Goal: Information Seeking & Learning: Check status

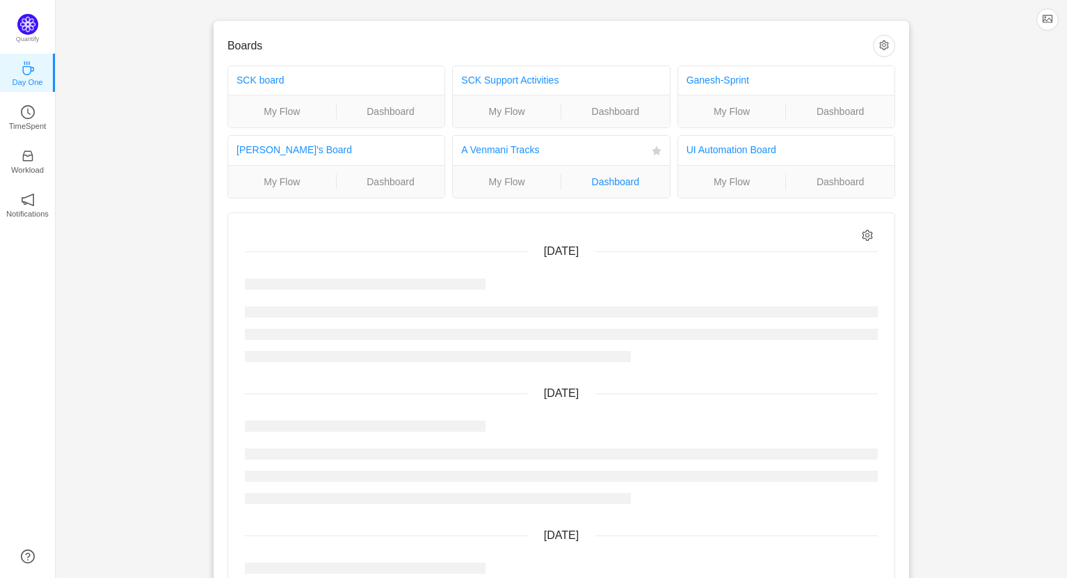
click at [630, 183] on link "Dashboard" at bounding box center [616, 181] width 109 height 15
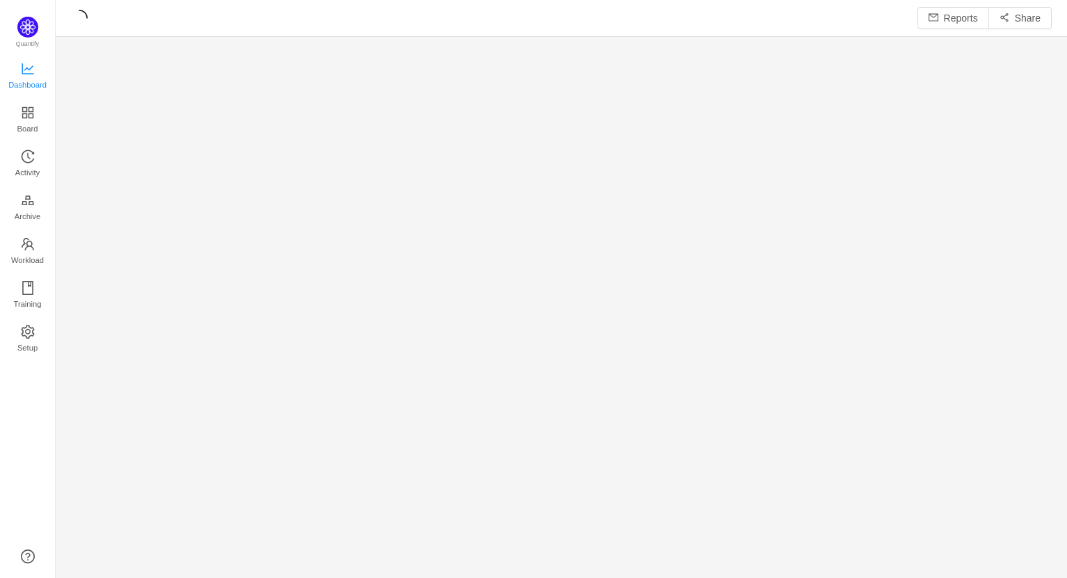
scroll to position [7, 6]
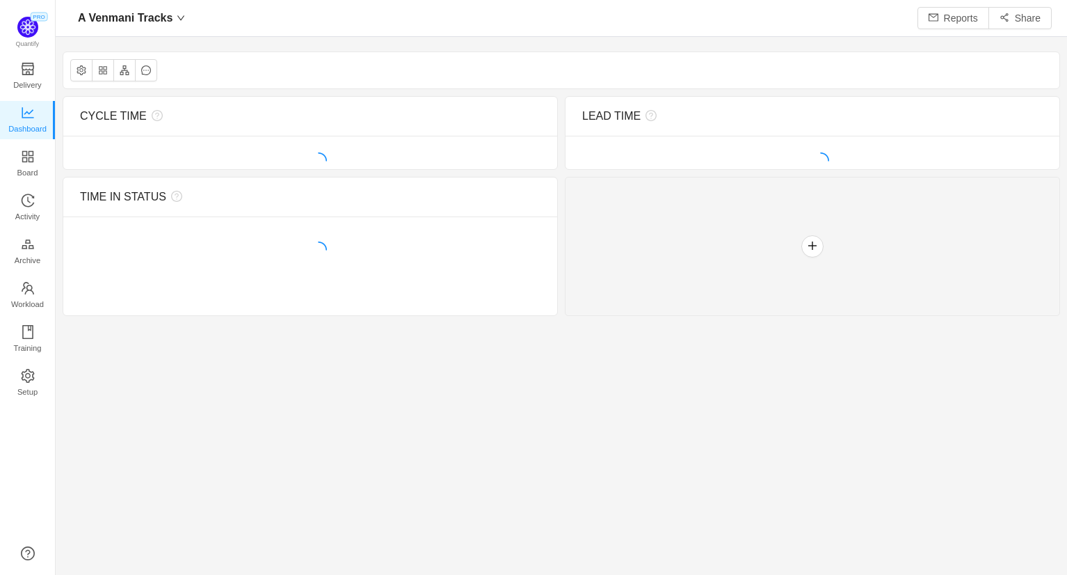
scroll to position [7, 6]
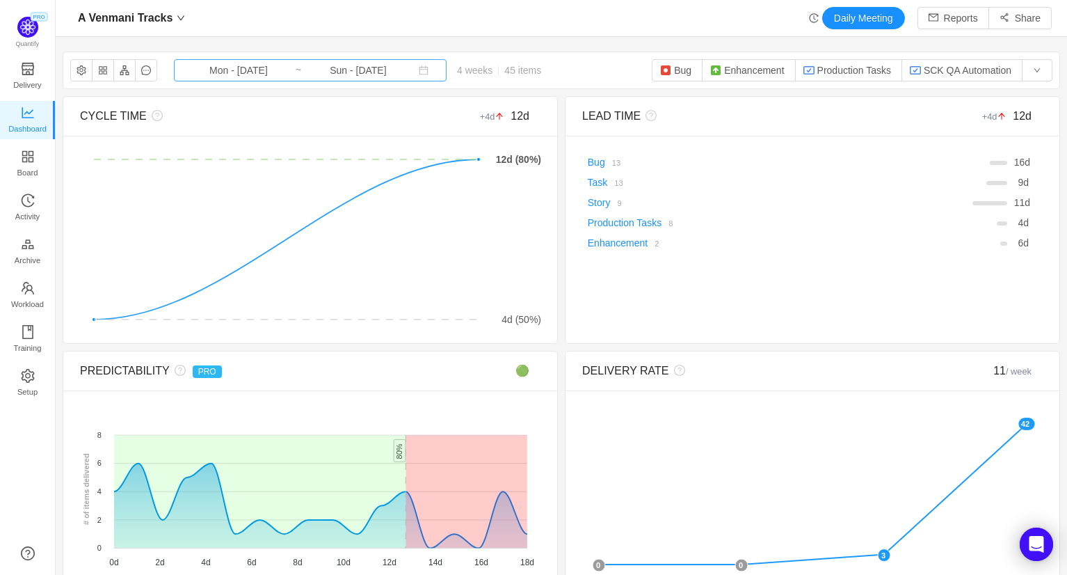
click at [274, 74] on input "Mon - [DATE]" at bounding box center [238, 70] width 113 height 15
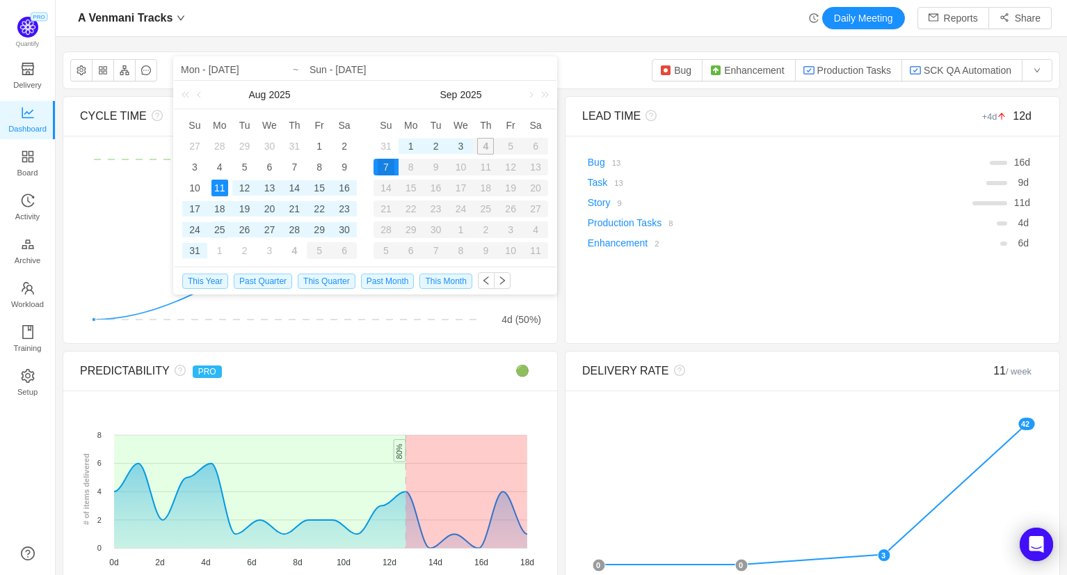
click at [220, 228] on div "25" at bounding box center [220, 229] width 17 height 17
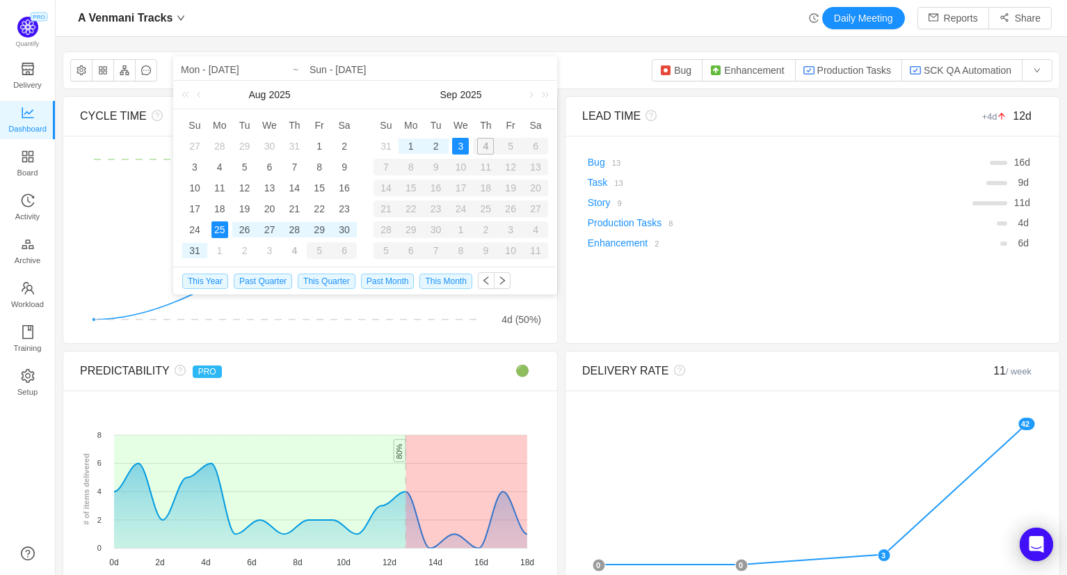
click at [466, 145] on div "3" at bounding box center [460, 146] width 17 height 17
type input "Mon - [DATE]"
type input "Wed - [DATE]"
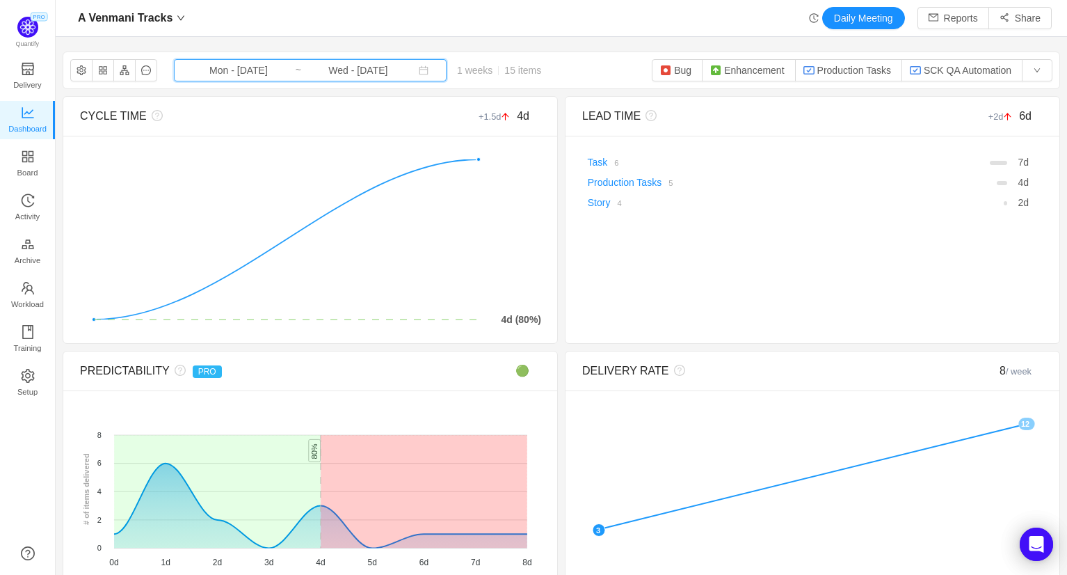
click at [420, 73] on icon "icon: calendar" at bounding box center [424, 70] width 9 height 9
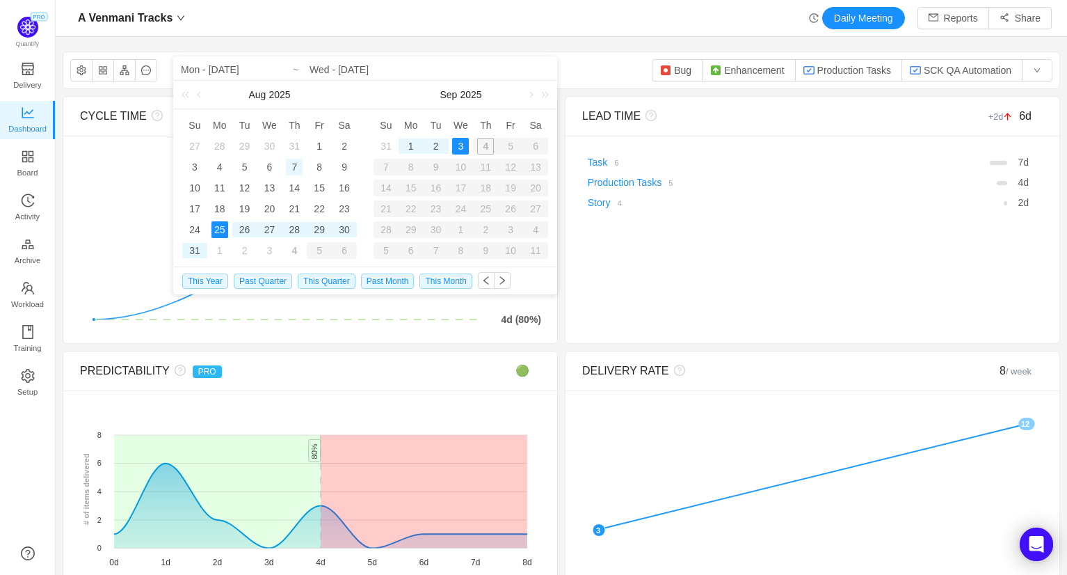
click at [295, 166] on div "7" at bounding box center [294, 167] width 17 height 17
click at [383, 164] on div "7" at bounding box center [386, 167] width 25 height 17
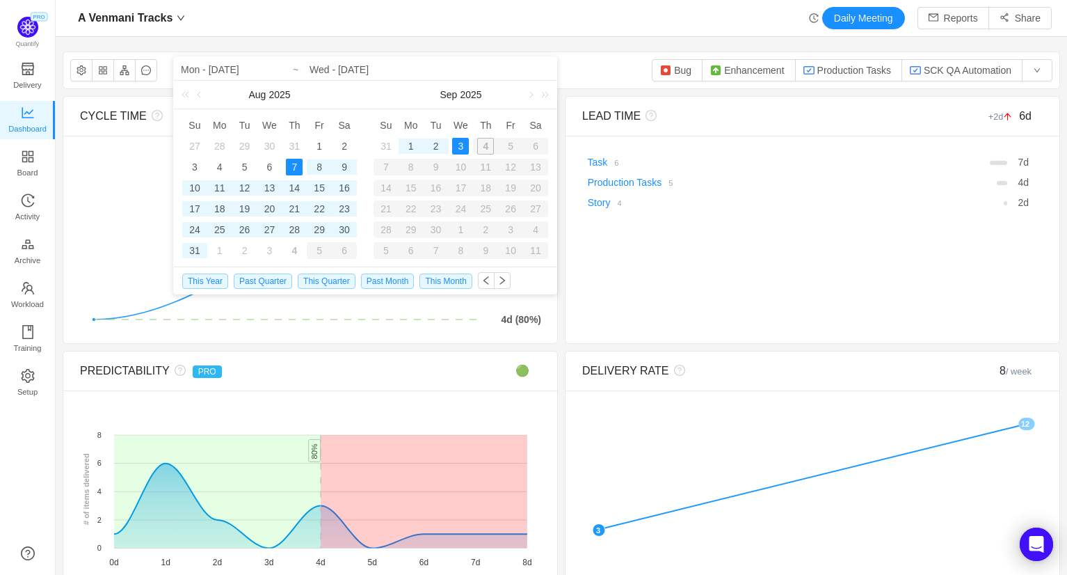
click at [459, 145] on div "3" at bounding box center [460, 146] width 17 height 17
type input "Thu - [DATE]"
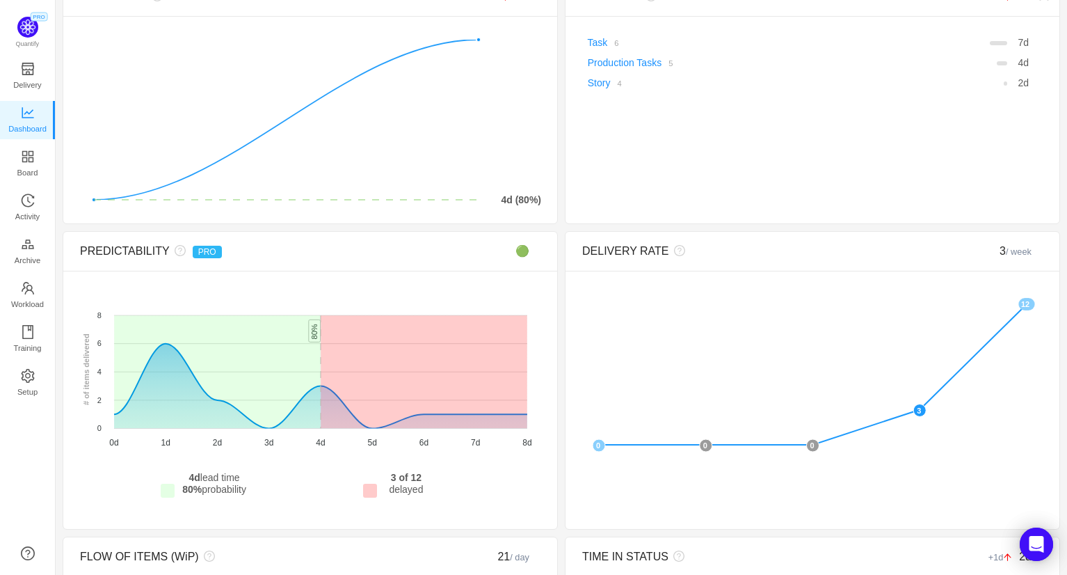
scroll to position [0, 0]
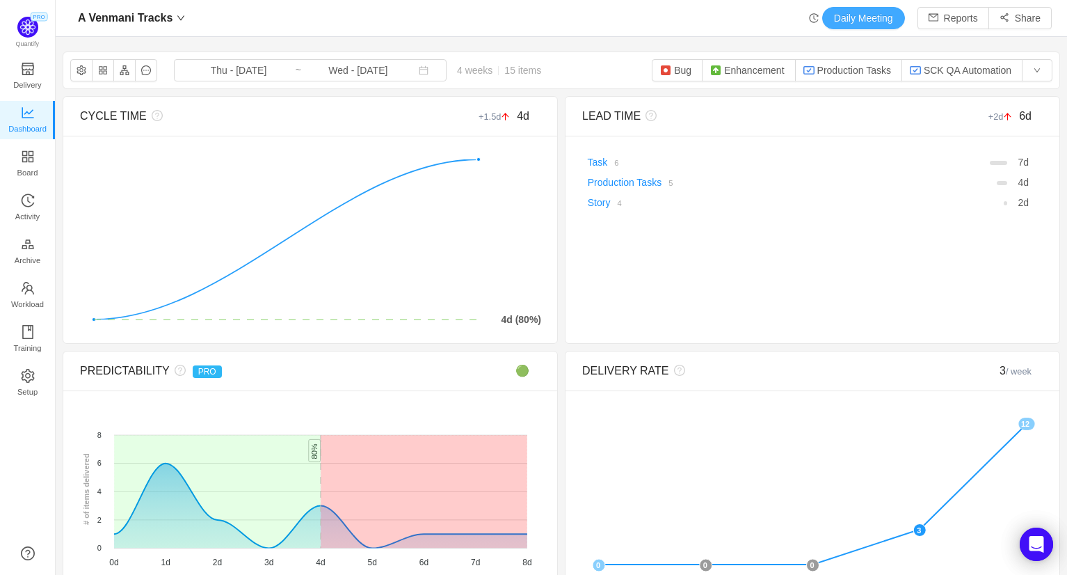
click at [879, 18] on button "Daily Meeting" at bounding box center [863, 18] width 83 height 22
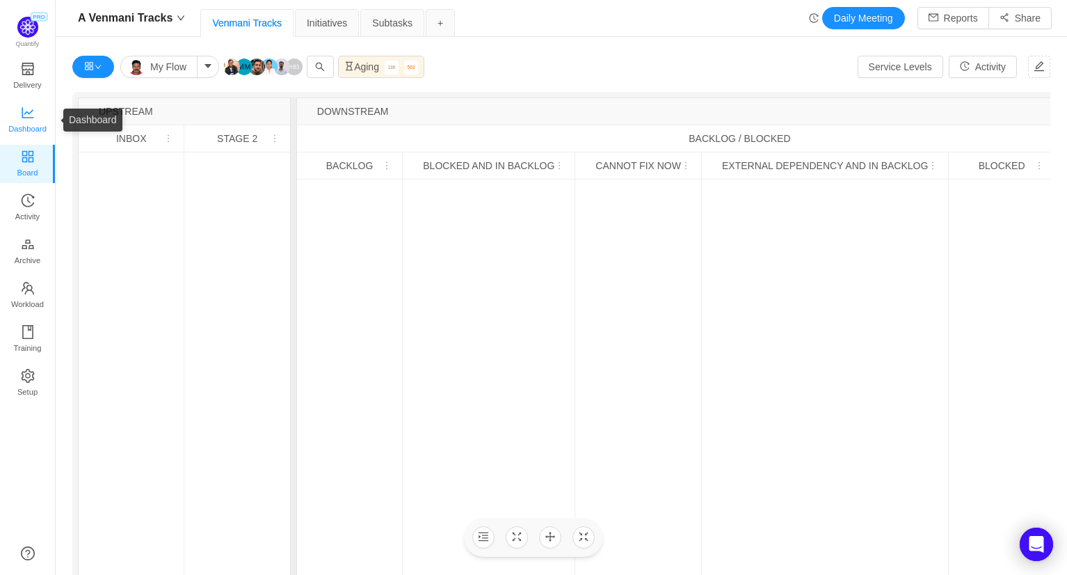
click at [32, 123] on span "Dashboard" at bounding box center [27, 129] width 38 height 28
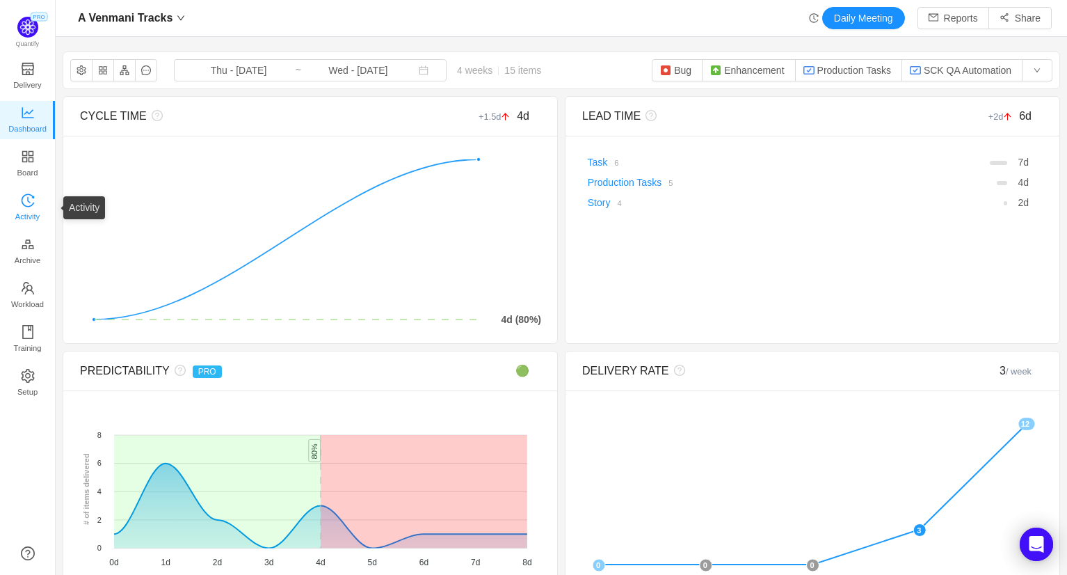
click at [26, 205] on span "Activity" at bounding box center [27, 216] width 24 height 28
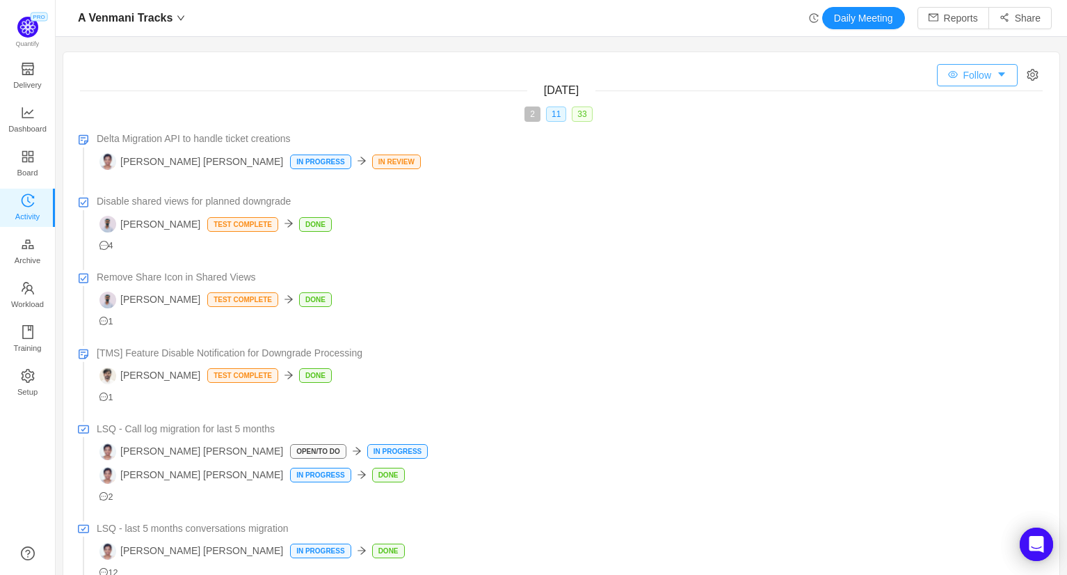
click at [1003, 77] on button "Follow" at bounding box center [977, 75] width 81 height 22
click at [530, 116] on span "2" at bounding box center [533, 113] width 16 height 15
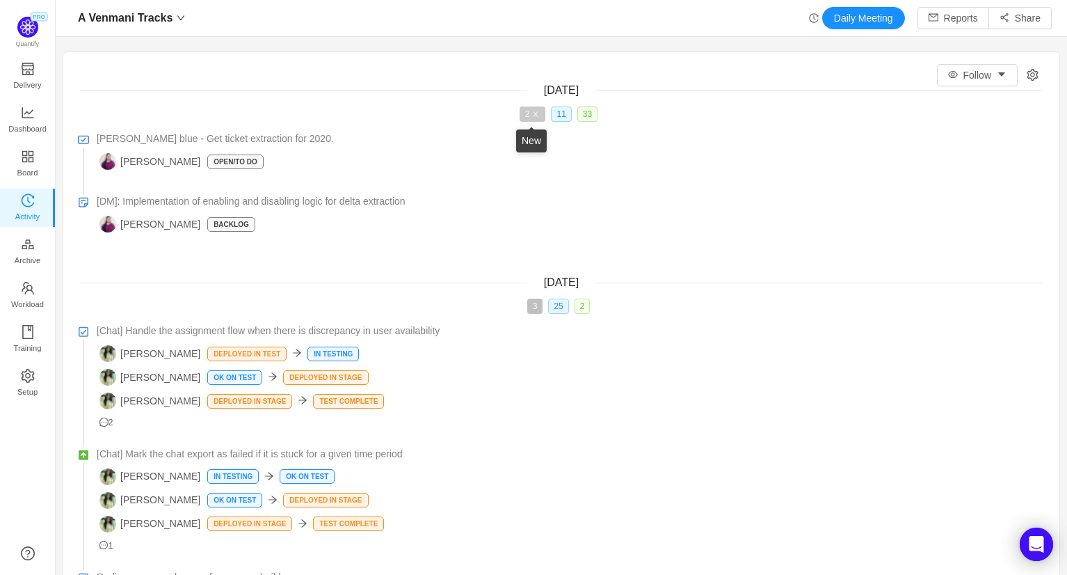
click at [530, 116] on span "2" at bounding box center [533, 113] width 26 height 15
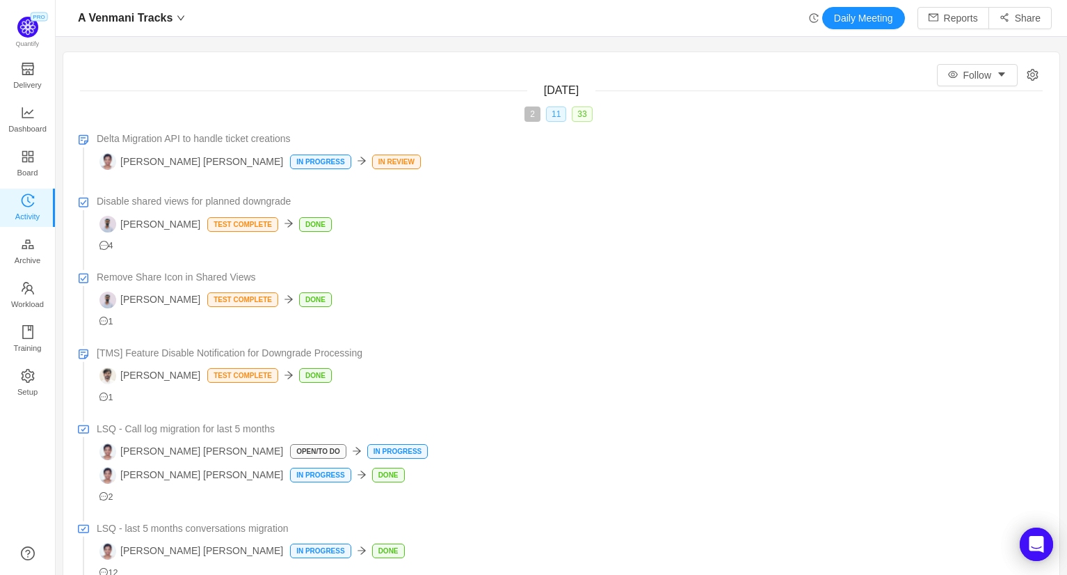
click at [551, 116] on span "11" at bounding box center [556, 113] width 20 height 15
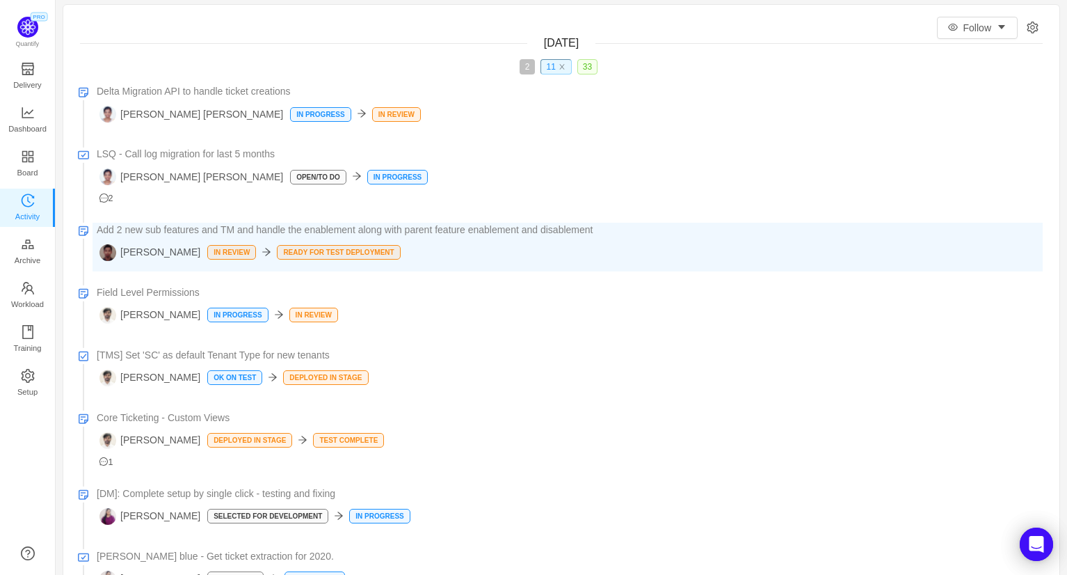
scroll to position [33, 0]
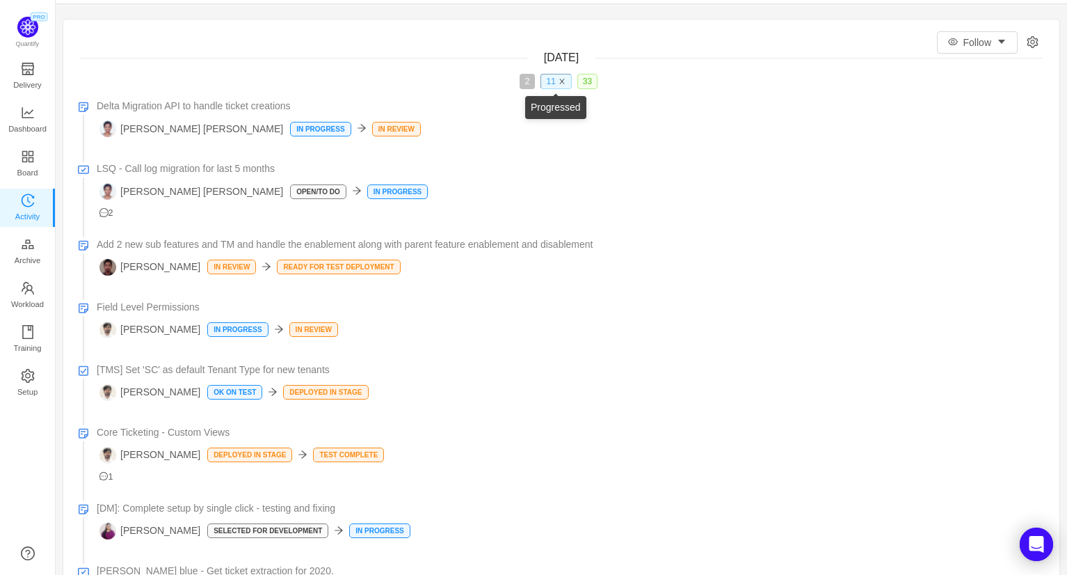
click at [566, 78] on icon "icon: close" at bounding box center [562, 81] width 7 height 7
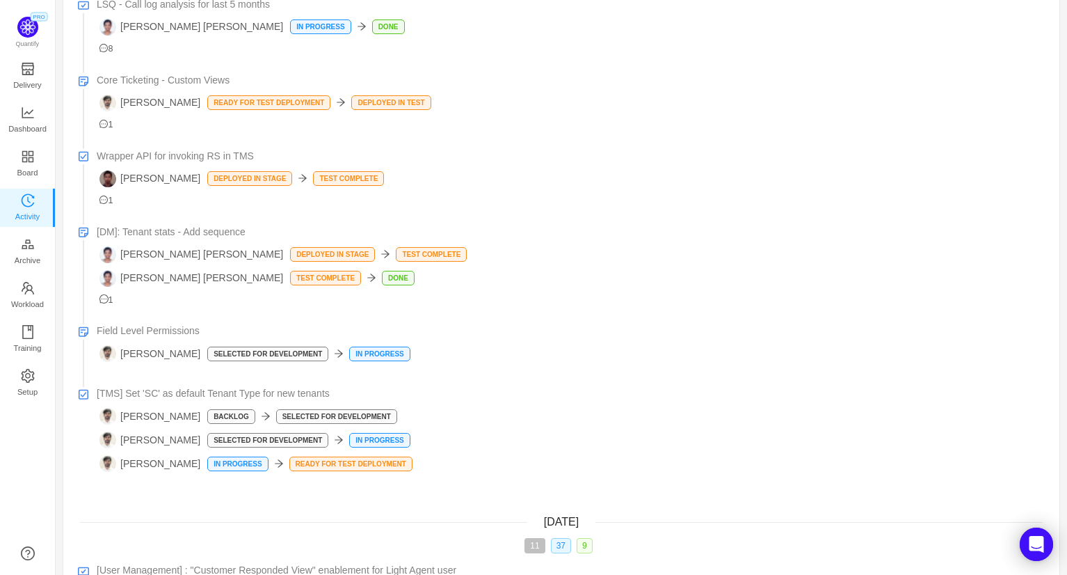
scroll to position [4271, 0]
